Goal: Find specific page/section: Find specific page/section

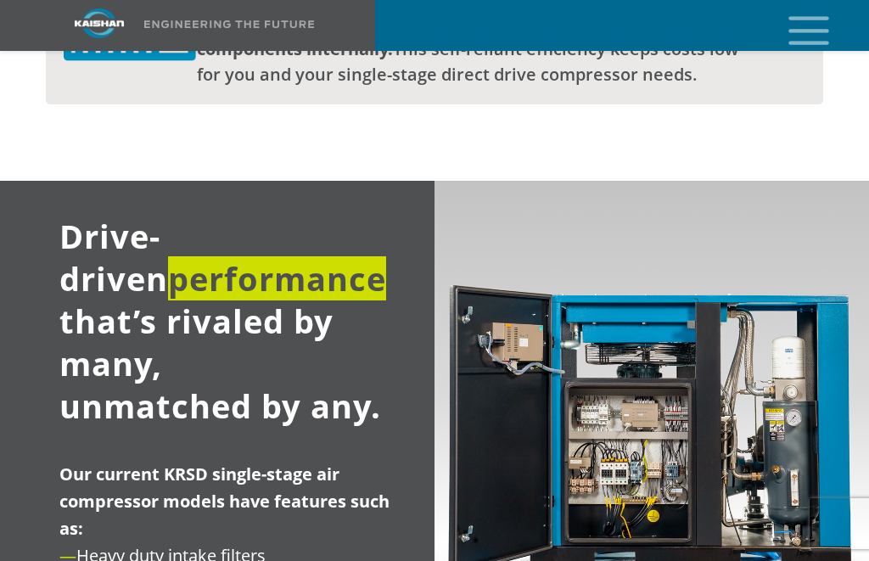
scroll to position [2240, 0]
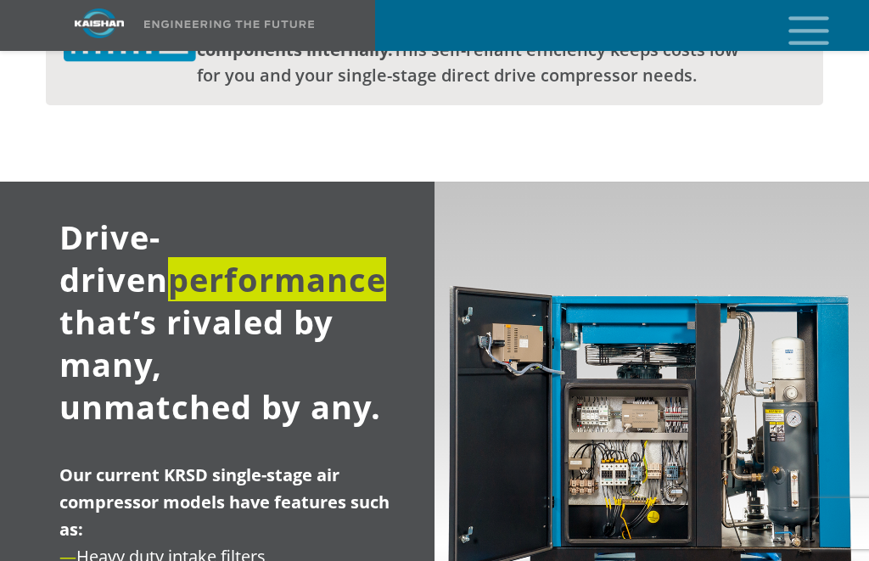
click at [822, 22] on icon "mobile menu" at bounding box center [809, 29] width 54 height 53
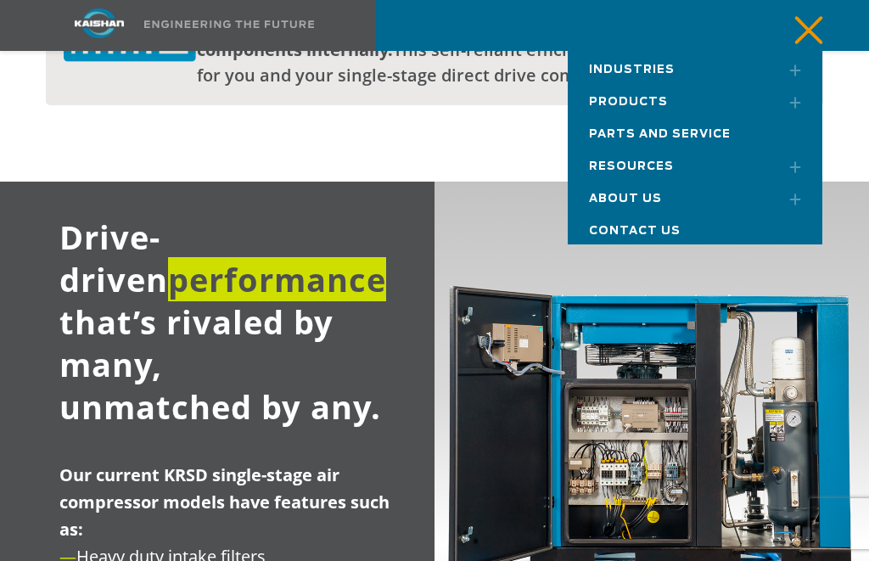
click at [628, 101] on span "Products" at bounding box center [628, 102] width 79 height 11
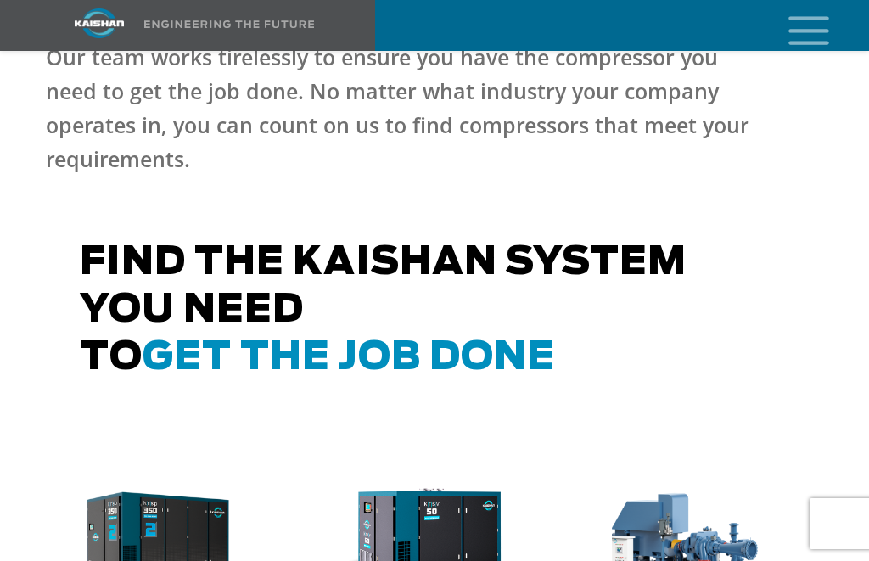
scroll to position [1043, 0]
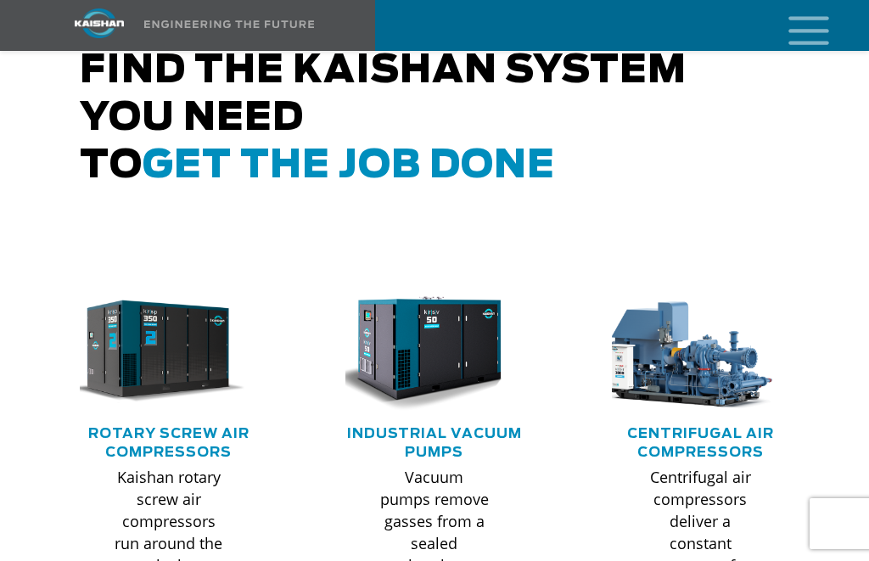
click at [140, 325] on img at bounding box center [156, 352] width 178 height 120
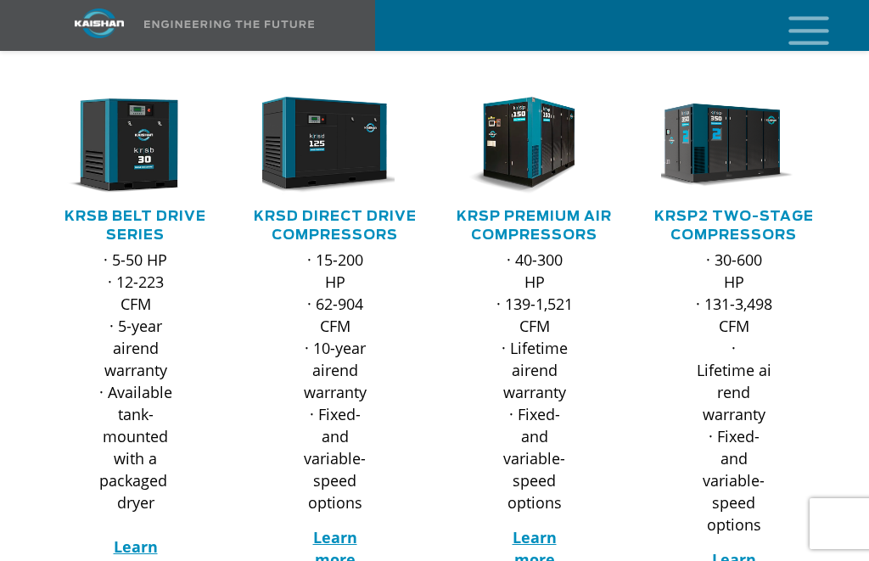
scroll to position [298, 0]
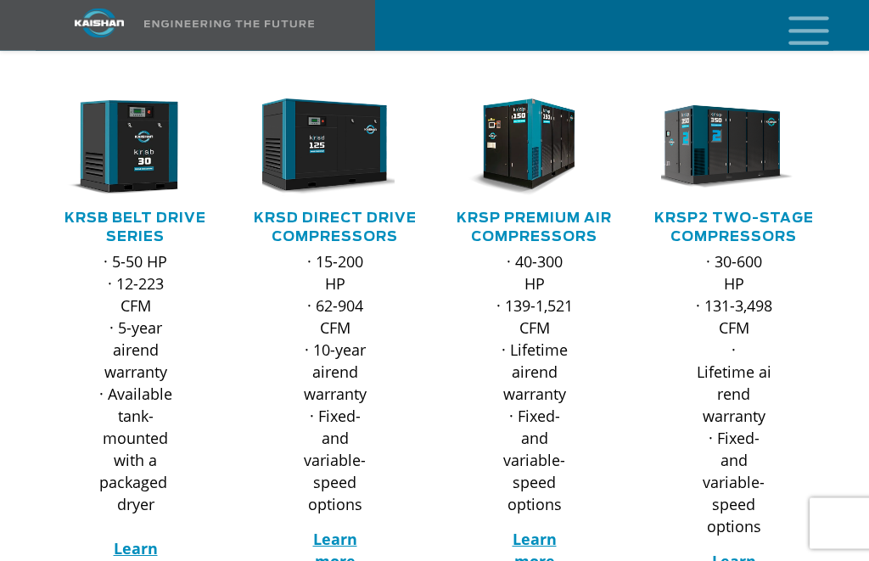
click at [305, 179] on div ".path{fill:none;stroke:#333;stroke-miterlimit:10;stroke-width:1.5px;}" at bounding box center [335, 154] width 166 height 110
click at [316, 212] on link "KRSD Direct Drive Compressors" at bounding box center [335, 228] width 163 height 32
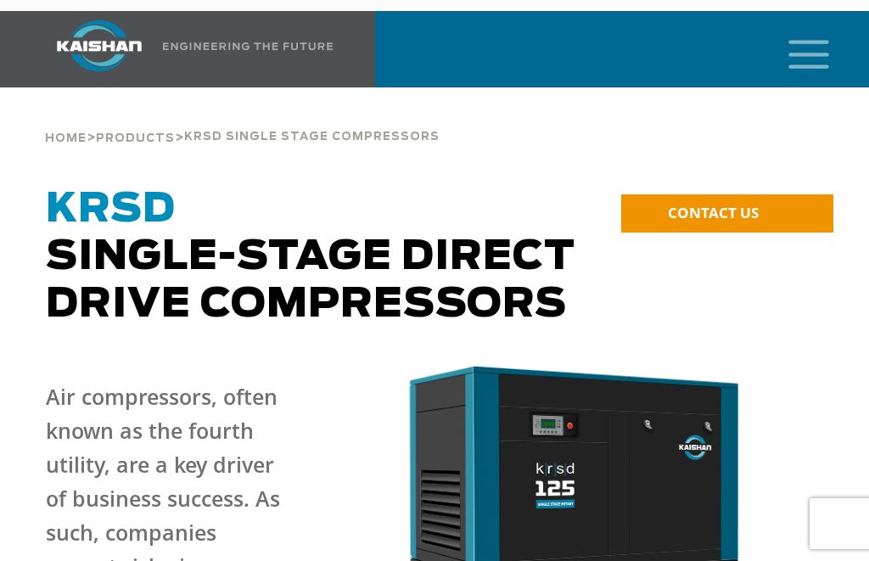
scroll to position [18, 0]
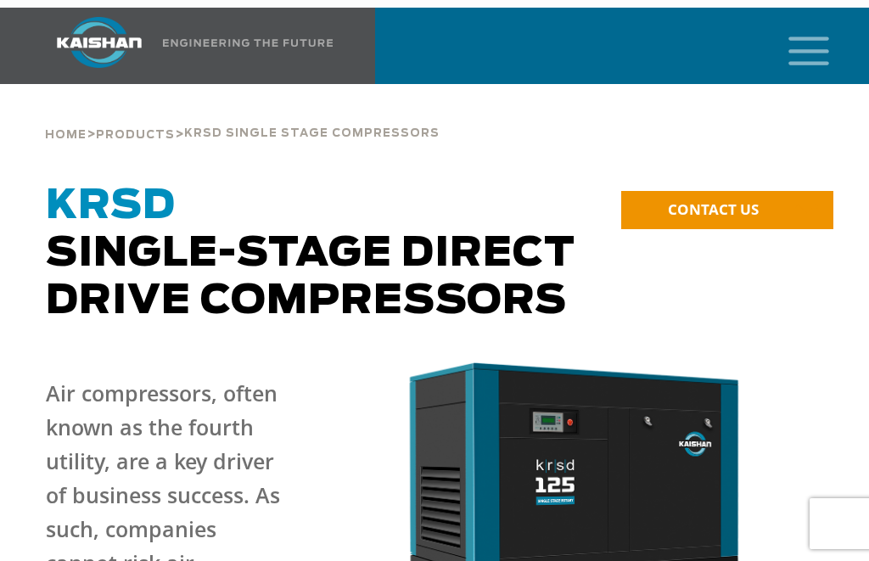
click at [690, 200] on span "CONTACT US" at bounding box center [713, 210] width 91 height 20
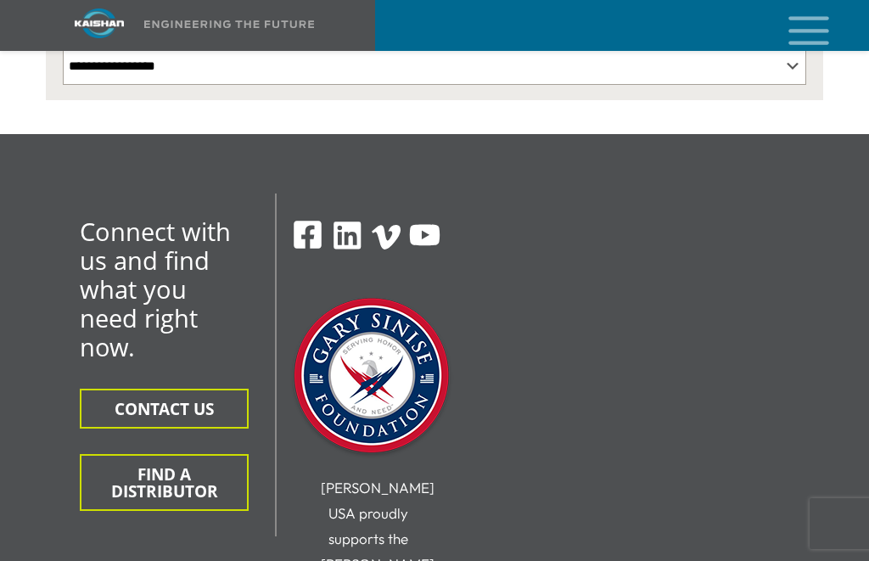
scroll to position [591, 0]
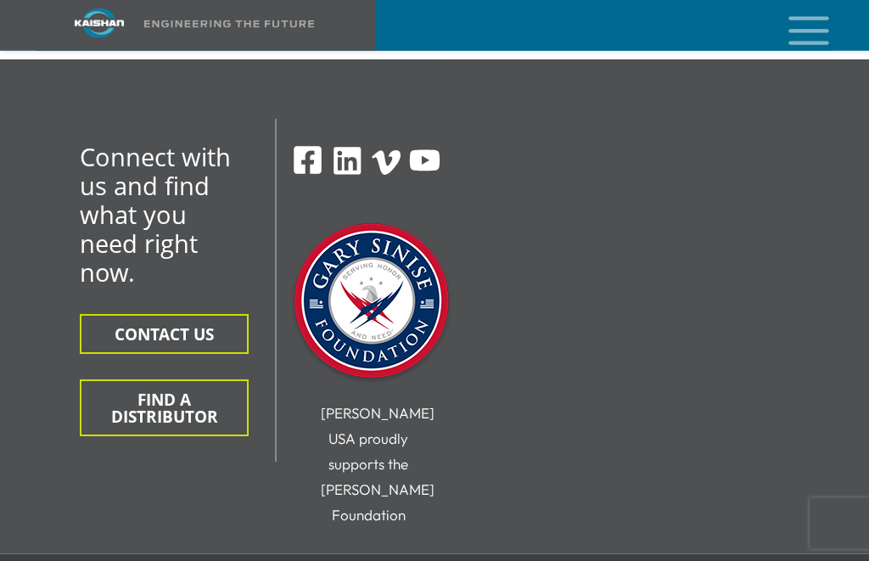
click at [121, 392] on button "FIND A DISTRIBUTOR" at bounding box center [164, 408] width 169 height 57
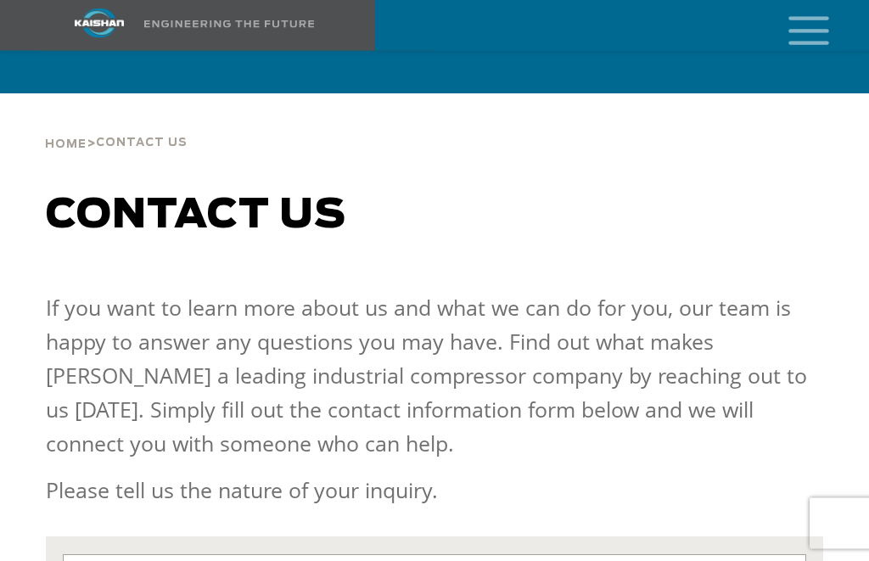
scroll to position [0, 0]
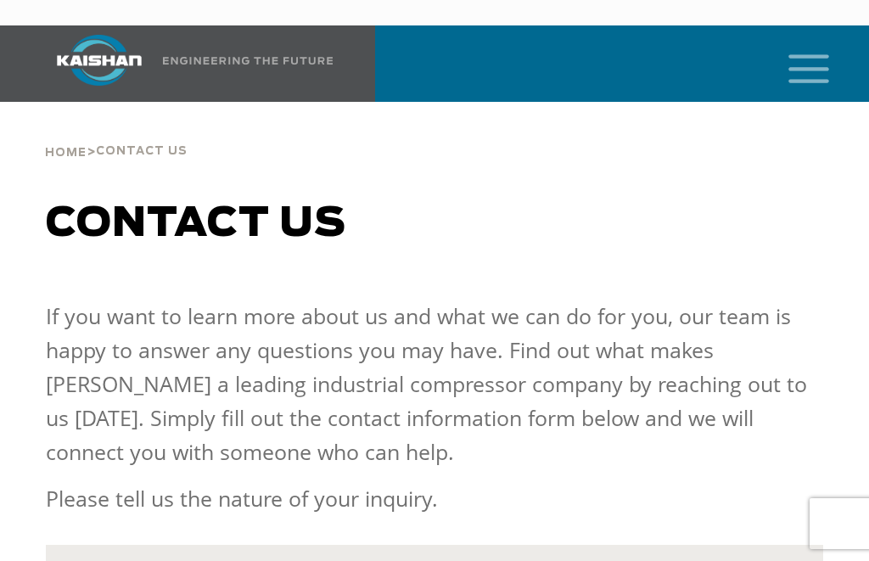
select select "**********"
select select "Contact form"
